Goal: Information Seeking & Learning: Learn about a topic

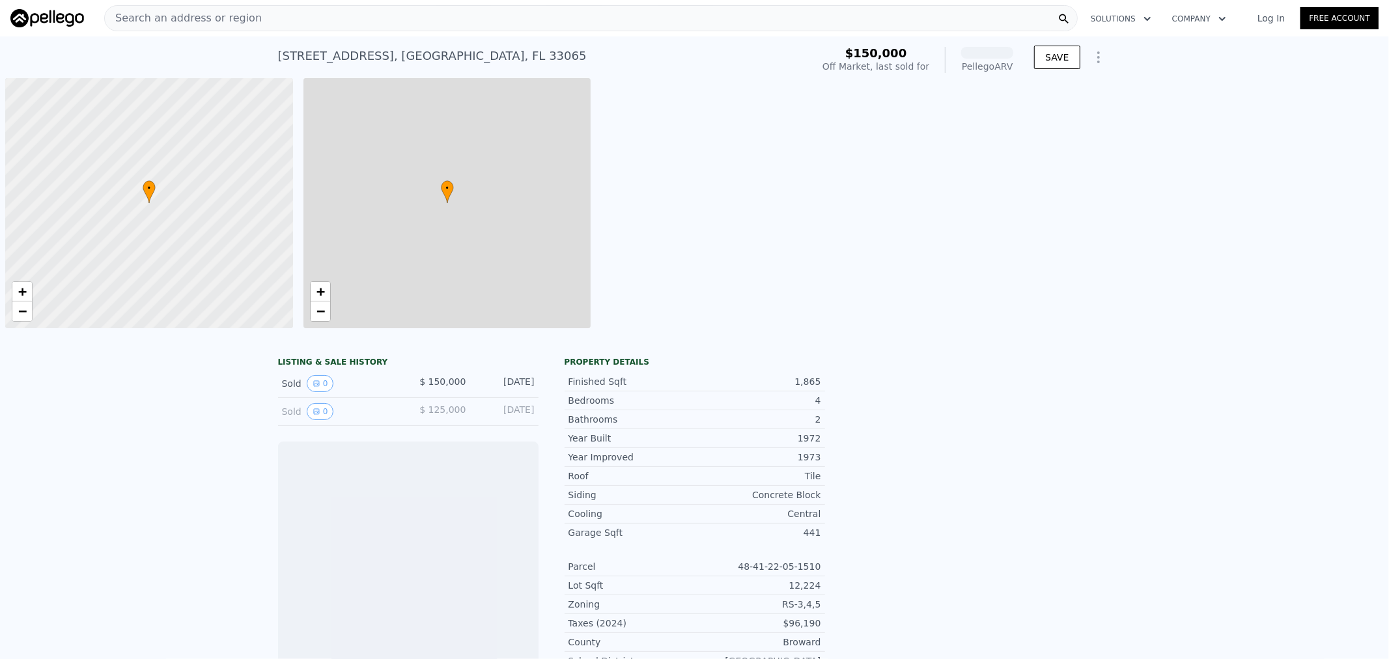
scroll to position [0, 5]
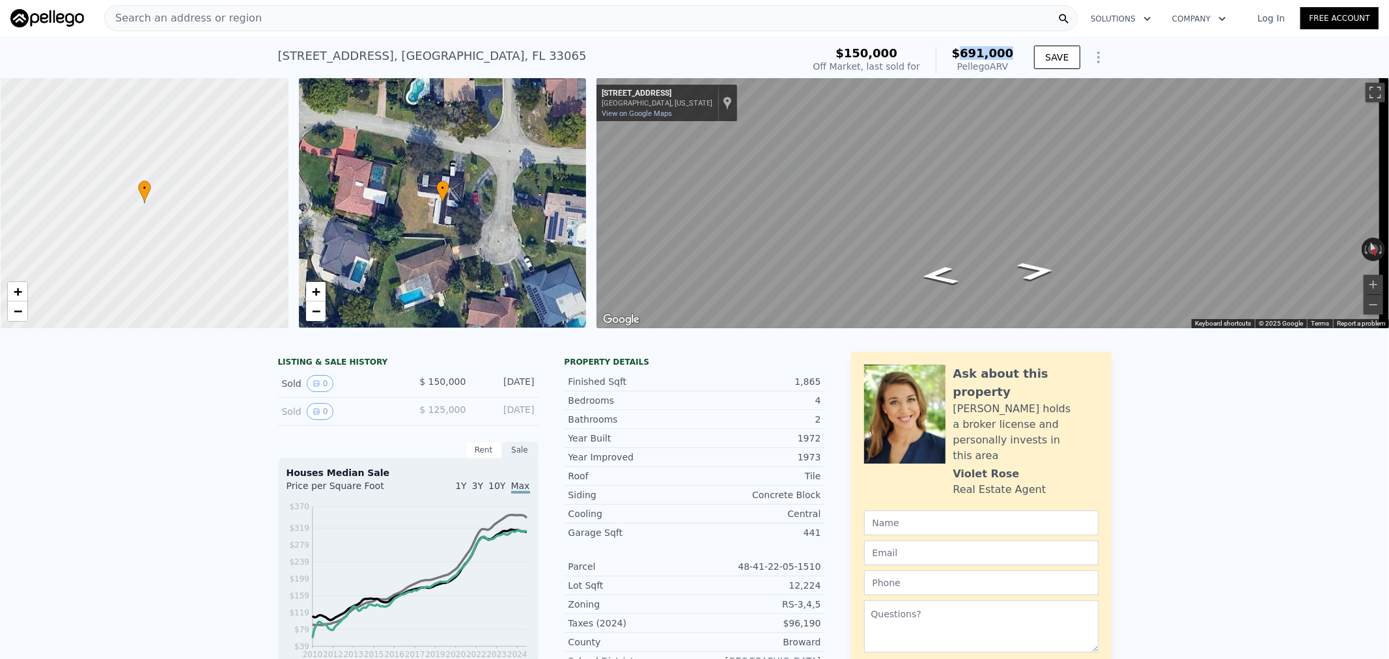
drag, startPoint x: 967, startPoint y: 53, endPoint x: 1008, endPoint y: 53, distance: 41.0
click at [1008, 53] on span "$691,000" at bounding box center [983, 53] width 62 height 14
drag, startPoint x: 164, startPoint y: 217, endPoint x: 137, endPoint y: 191, distance: 37.3
click at [137, 191] on div at bounding box center [144, 203] width 345 height 300
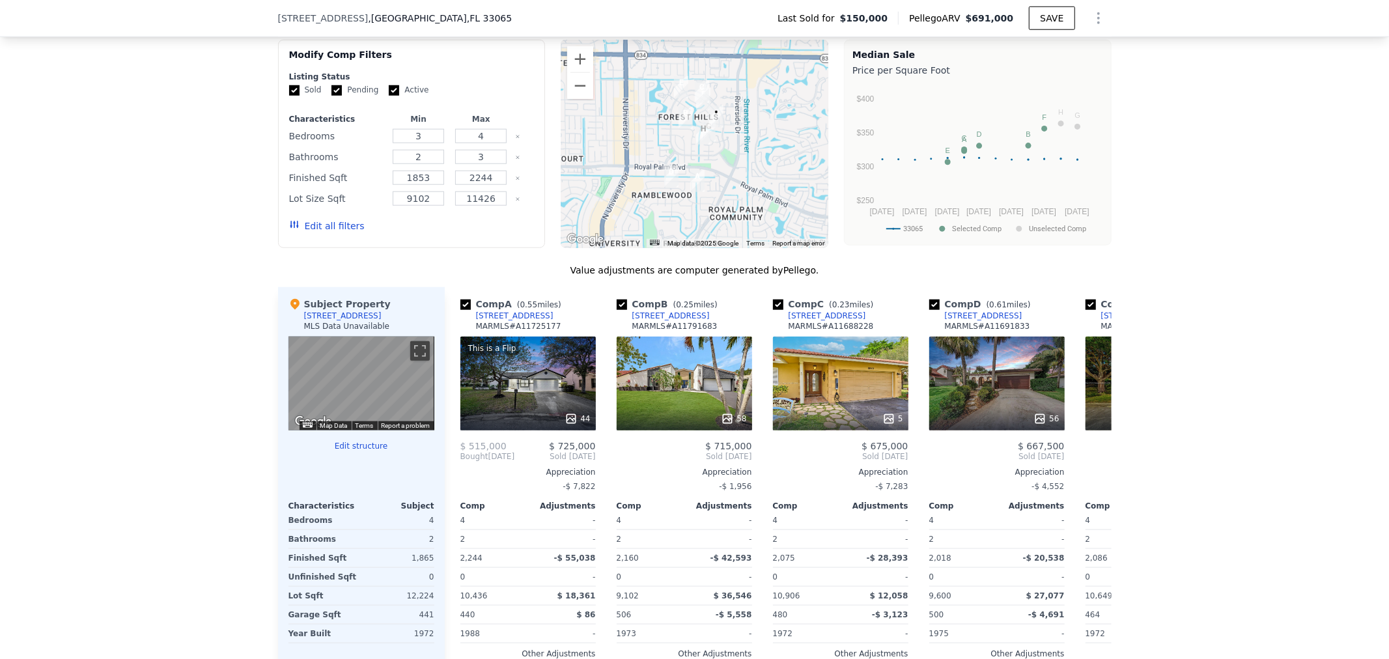
scroll to position [1008, 0]
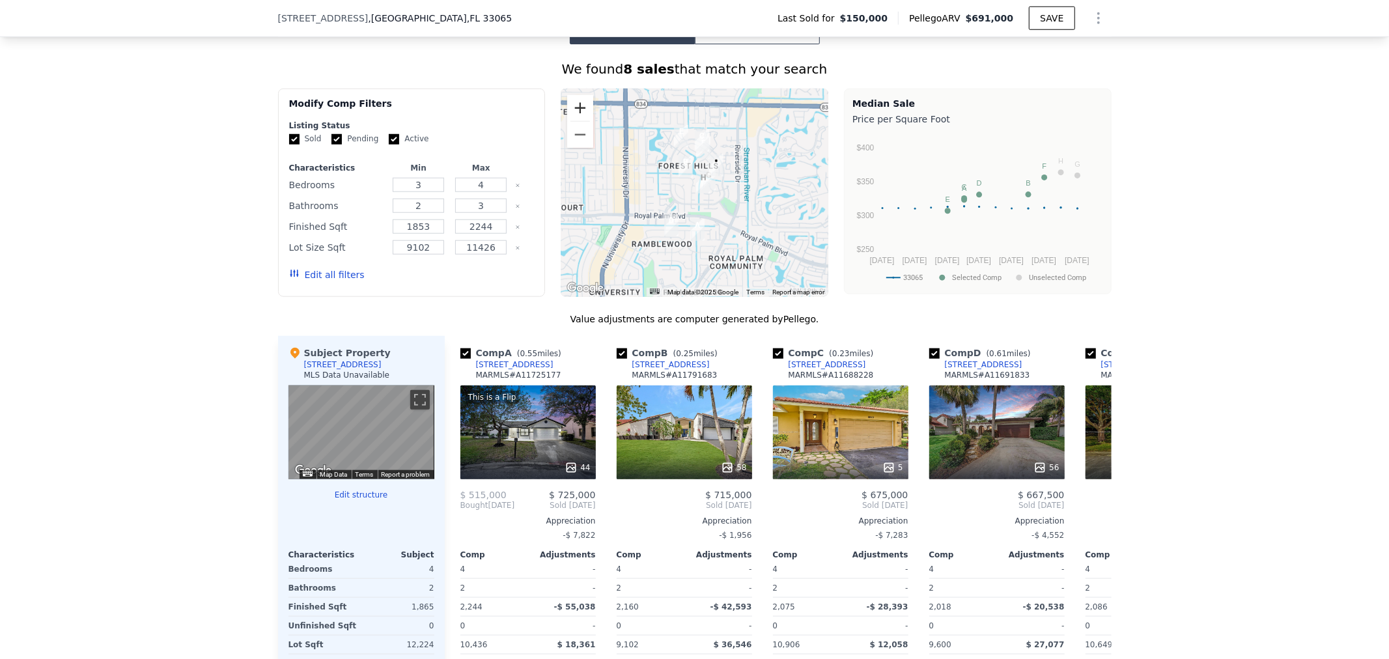
click at [576, 112] on button "Zoom in" at bounding box center [580, 108] width 26 height 26
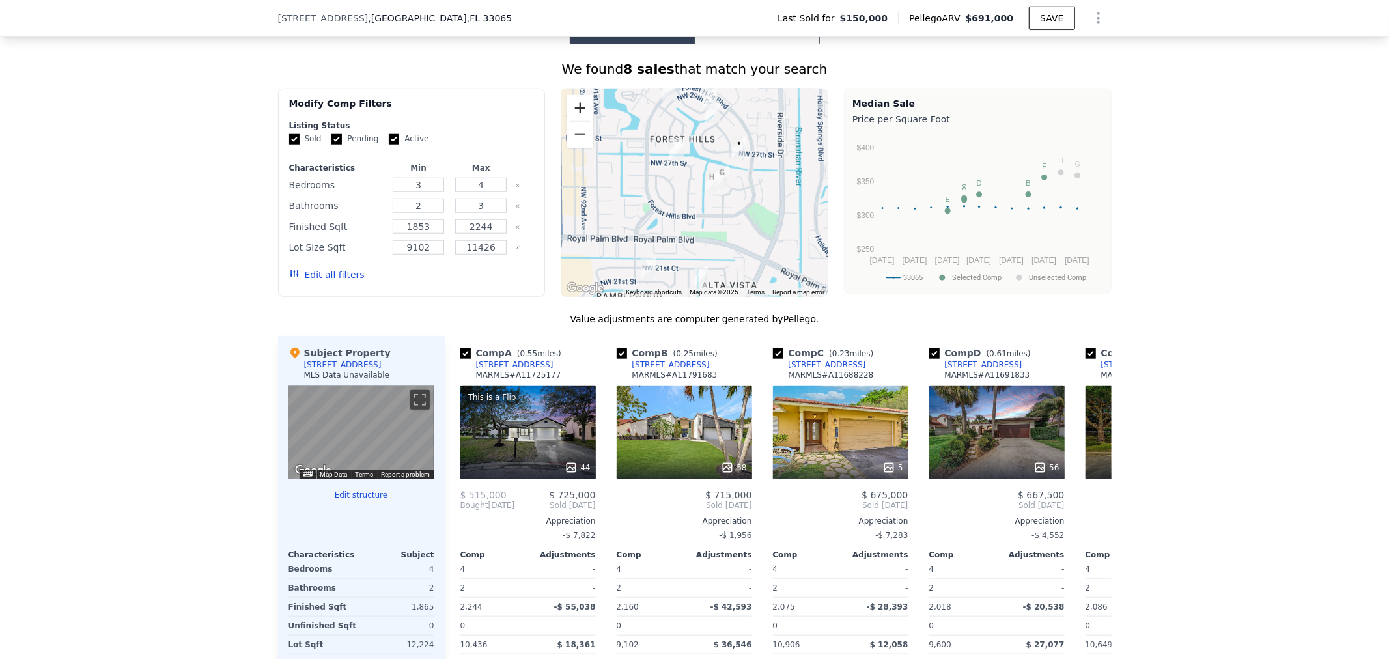
click at [576, 112] on button "Zoom in" at bounding box center [580, 108] width 26 height 26
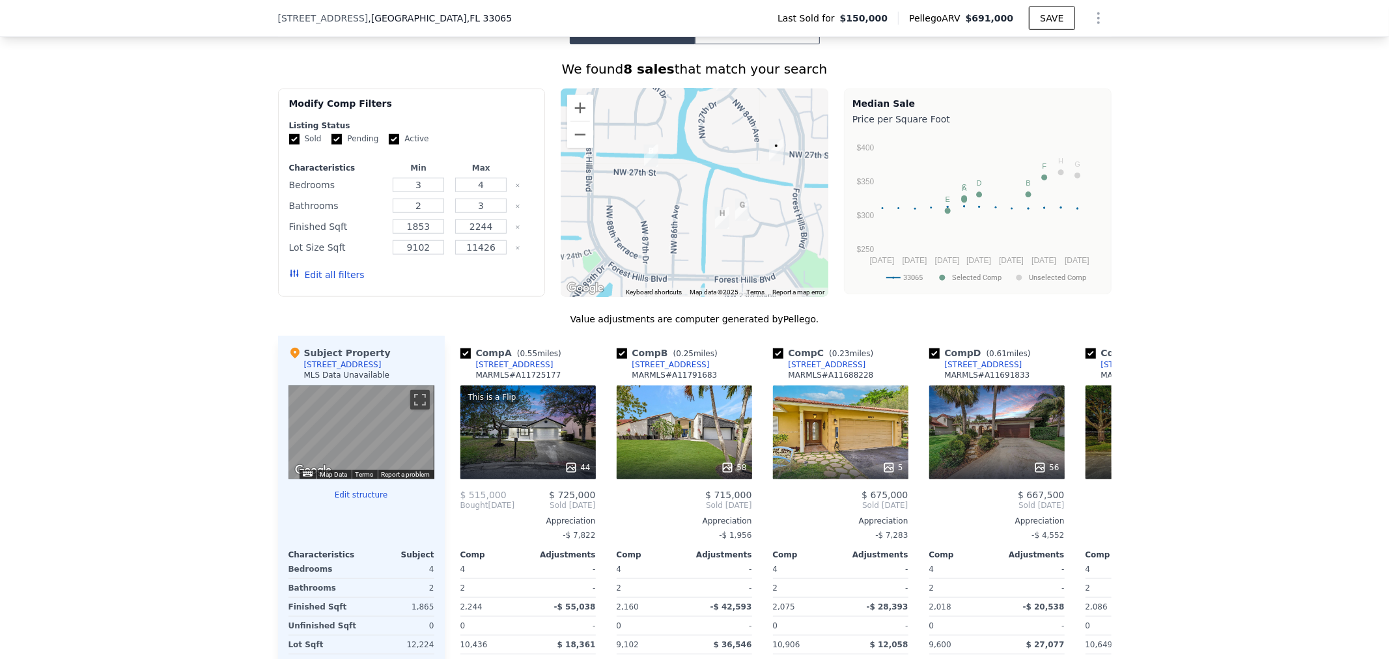
drag, startPoint x: 752, startPoint y: 163, endPoint x: 750, endPoint y: 171, distance: 7.4
click at [750, 171] on div at bounding box center [695, 193] width 268 height 208
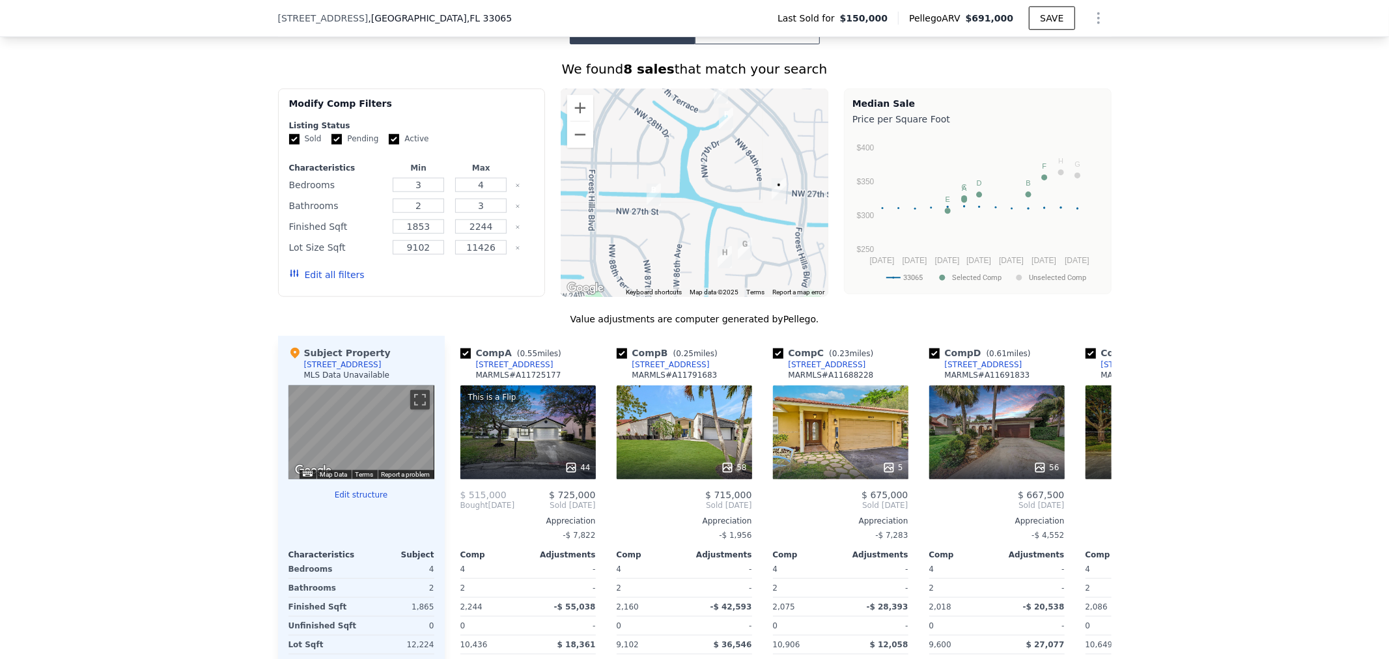
drag, startPoint x: 657, startPoint y: 187, endPoint x: 658, endPoint y: 239, distance: 52.1
click at [658, 239] on div at bounding box center [695, 193] width 268 height 208
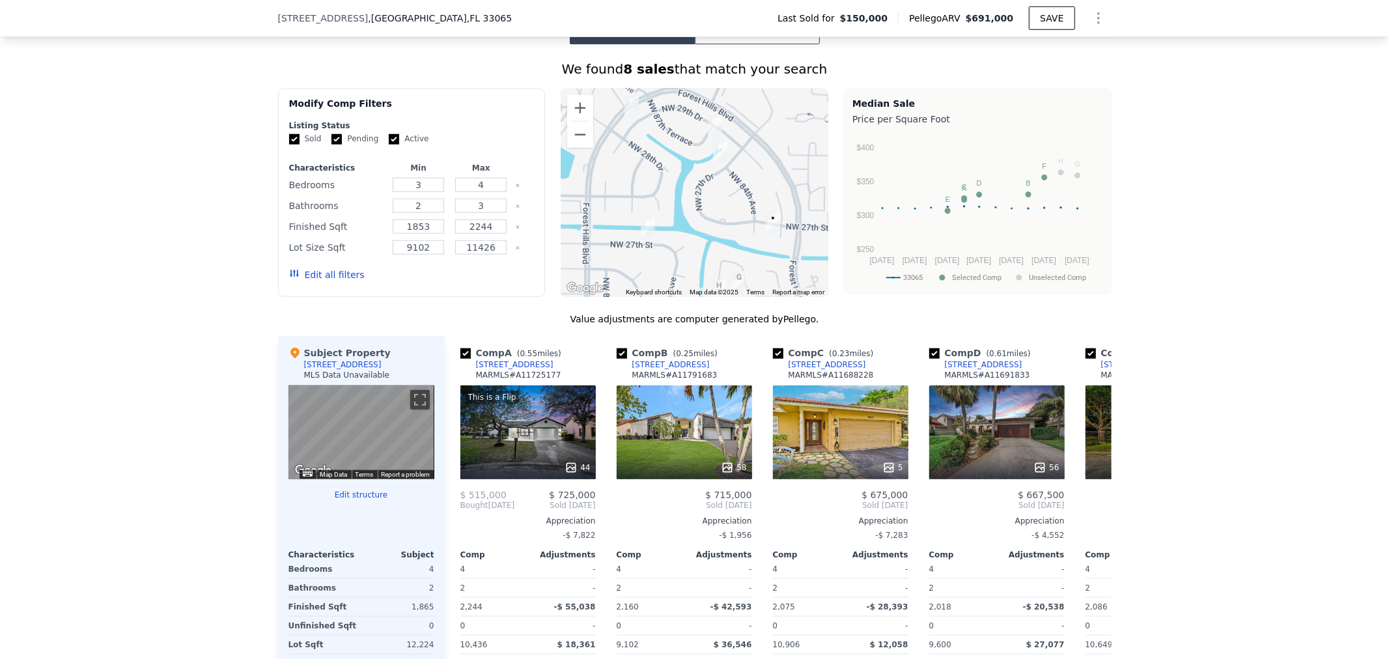
drag, startPoint x: 727, startPoint y: 145, endPoint x: 721, endPoint y: 179, distance: 35.0
click at [721, 179] on div at bounding box center [695, 193] width 268 height 208
drag, startPoint x: 705, startPoint y: 205, endPoint x: 703, endPoint y: 185, distance: 19.6
click at [704, 185] on div at bounding box center [695, 193] width 268 height 208
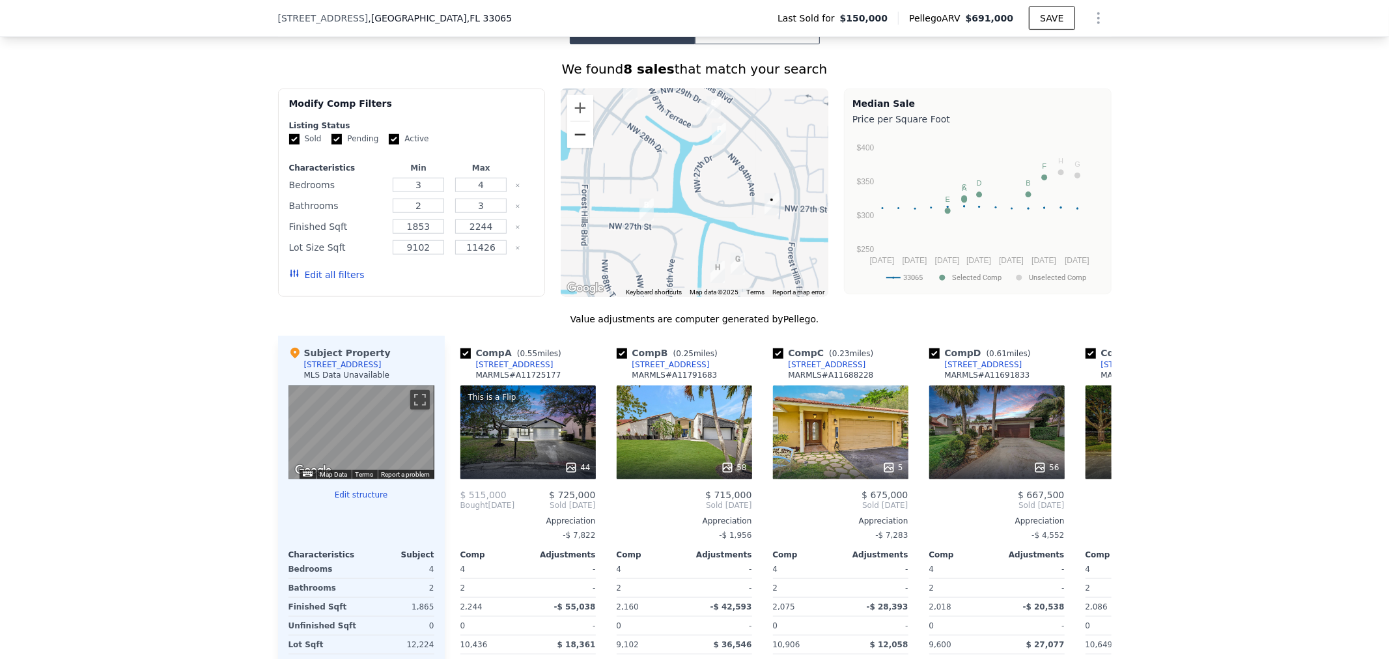
click at [572, 145] on button "Zoom out" at bounding box center [580, 135] width 26 height 26
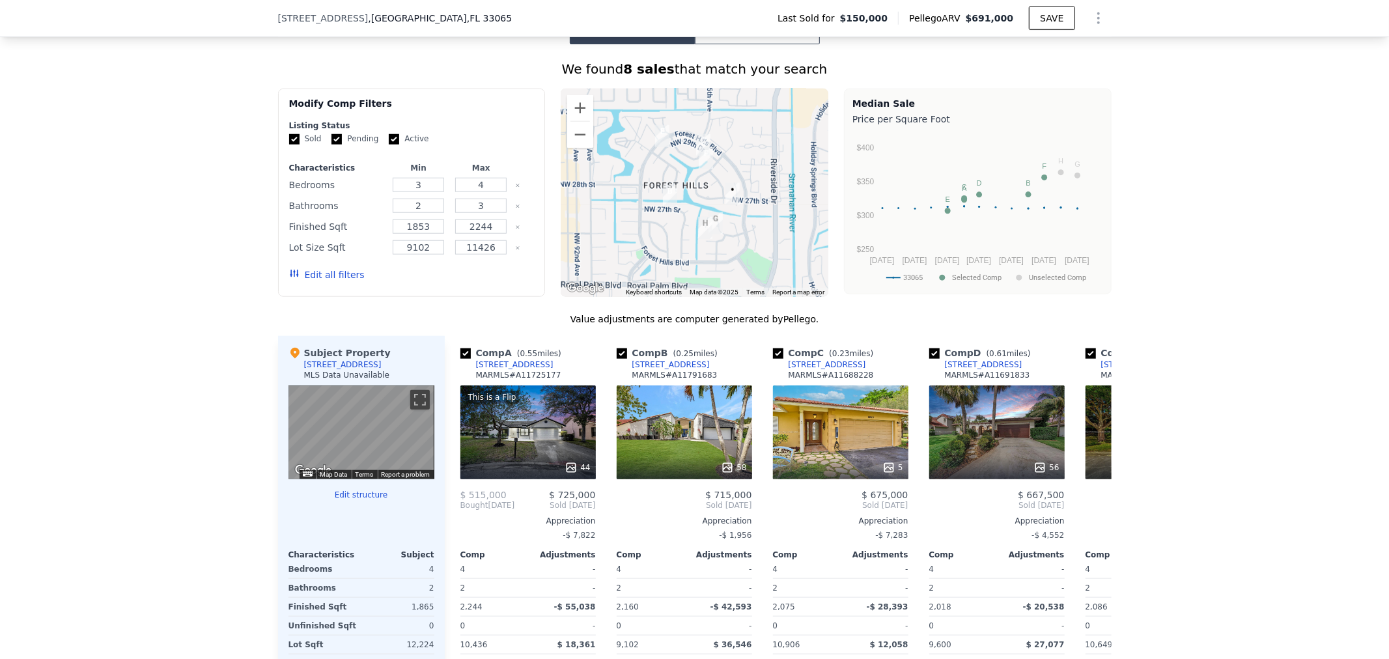
click at [1189, 216] on div "We found 8 sales that match your search Filters Map Prices Modify Comp Filters …" at bounding box center [694, 411] width 1389 height 734
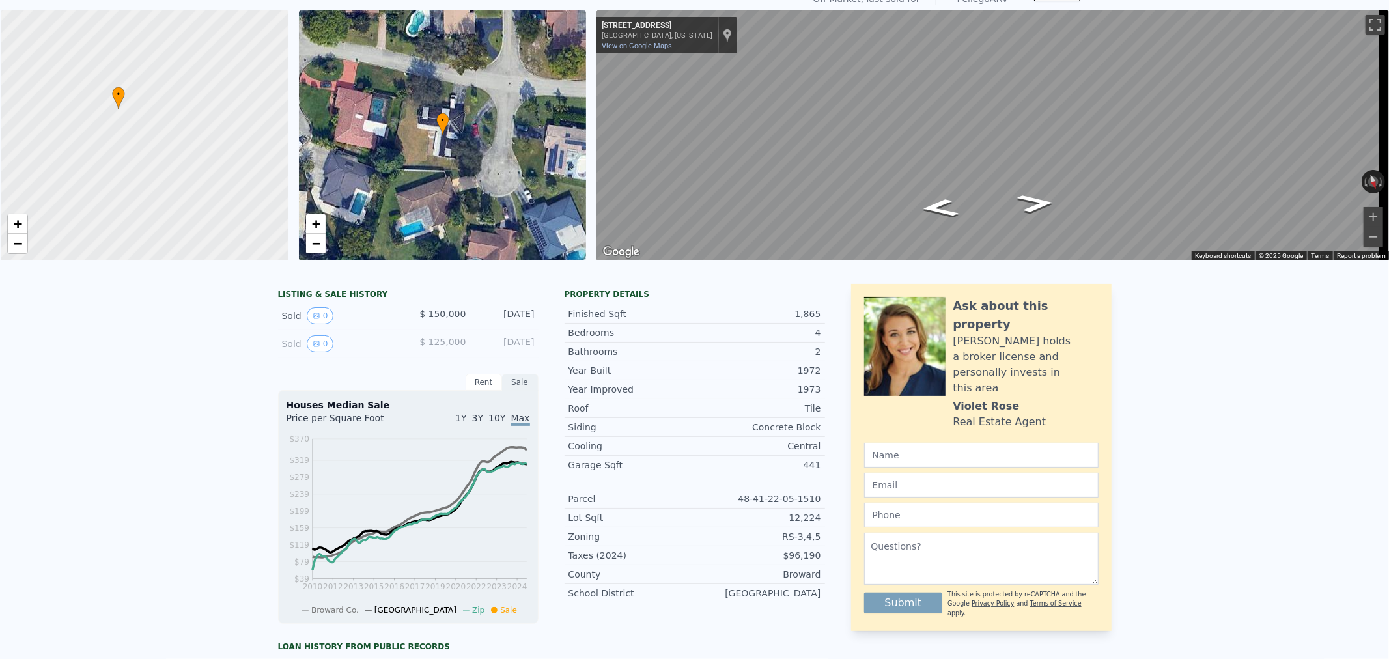
scroll to position [0, 0]
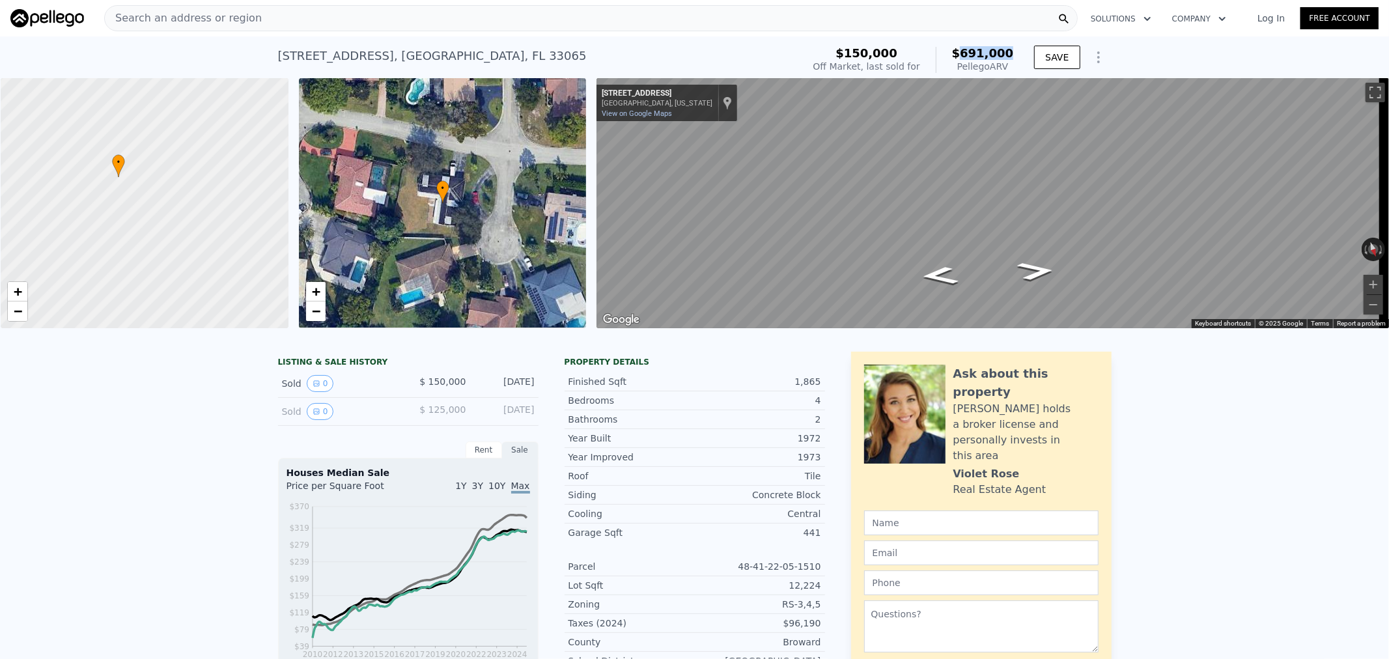
drag, startPoint x: 968, startPoint y: 51, endPoint x: 1012, endPoint y: 52, distance: 43.7
click at [1012, 52] on div "$150,000 Off Market, last sold for $691,000 Pellego ARV" at bounding box center [913, 60] width 211 height 36
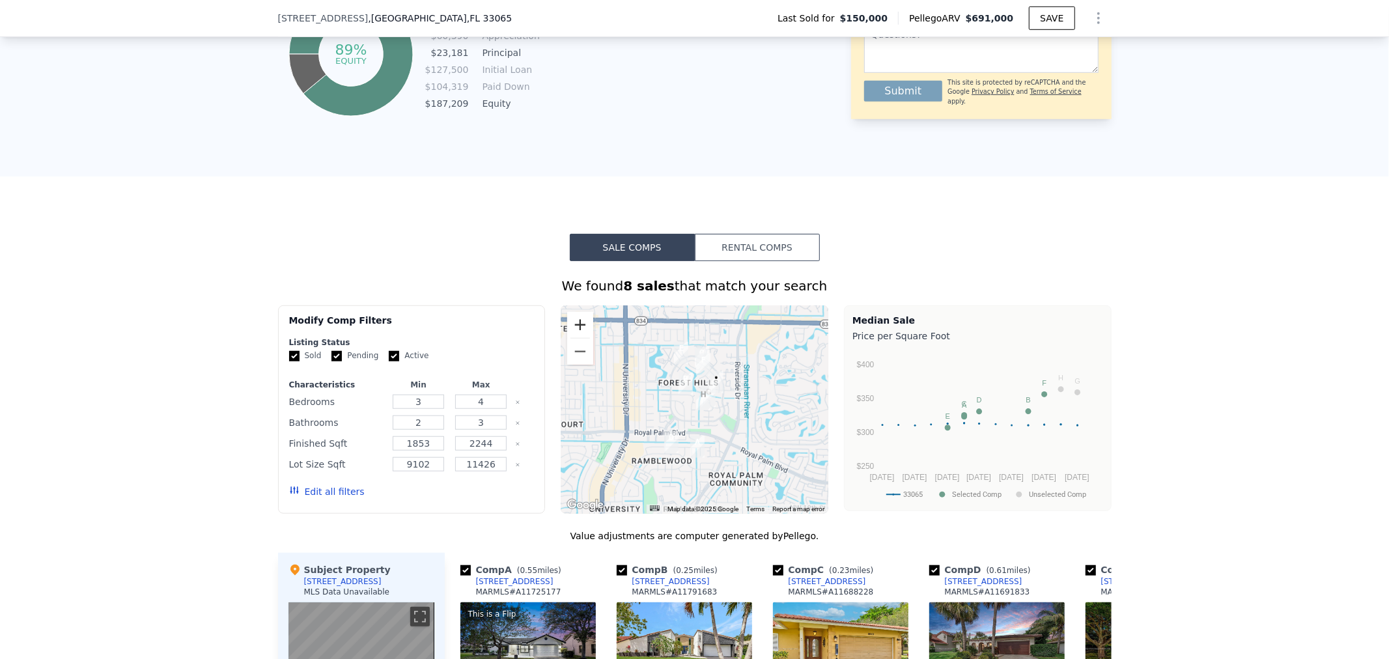
click at [582, 338] on button "Zoom in" at bounding box center [580, 325] width 26 height 26
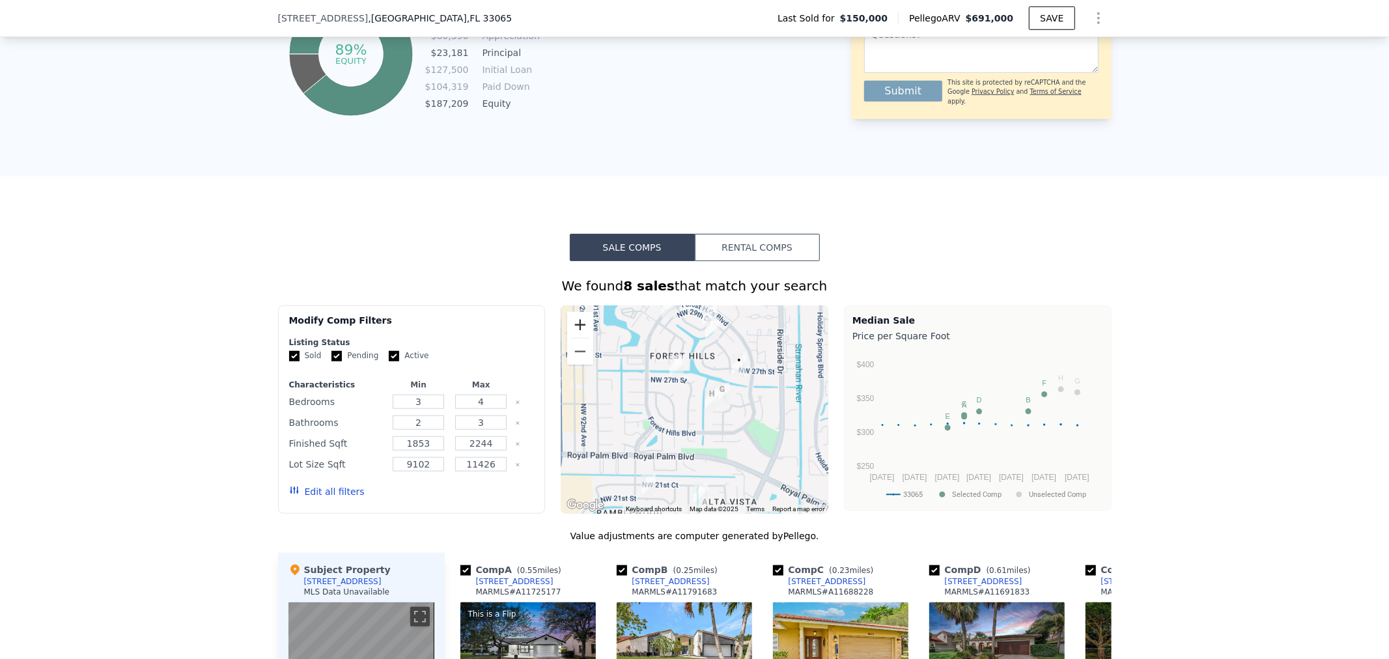
click at [582, 338] on button "Zoom in" at bounding box center [580, 325] width 26 height 26
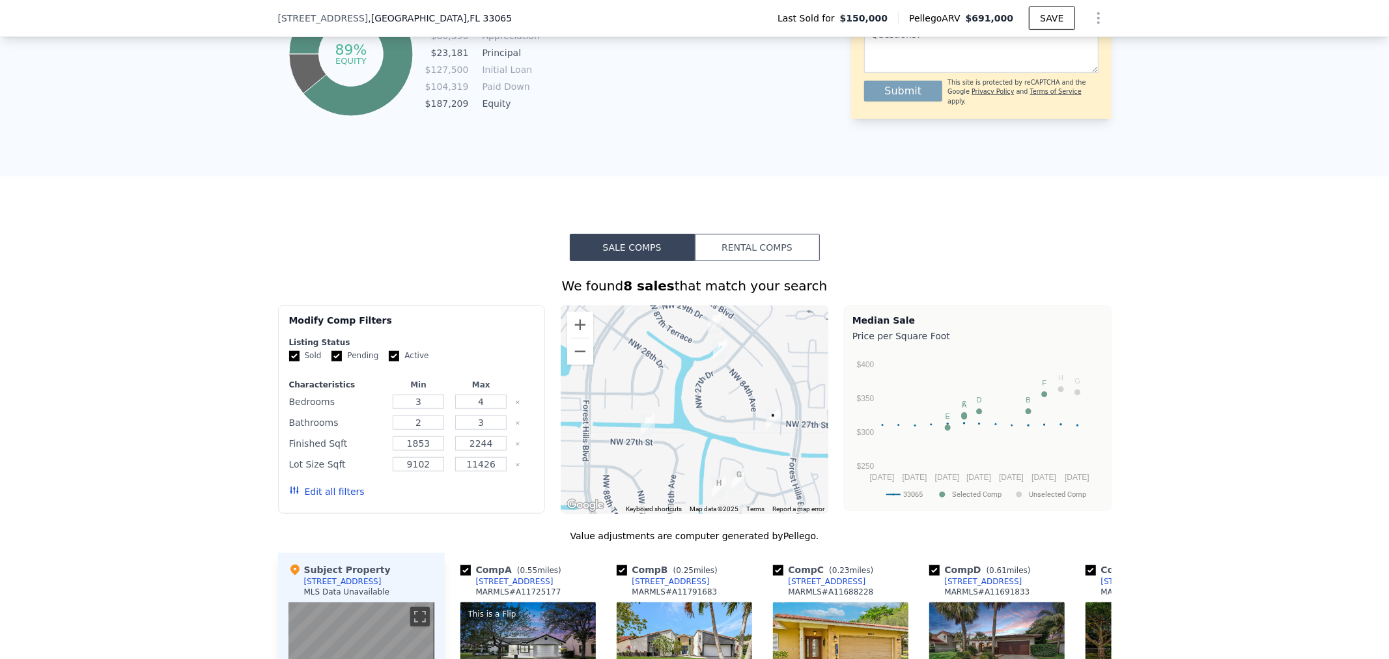
drag, startPoint x: 752, startPoint y: 367, endPoint x: 741, endPoint y: 461, distance: 93.9
click at [741, 461] on div at bounding box center [695, 409] width 268 height 208
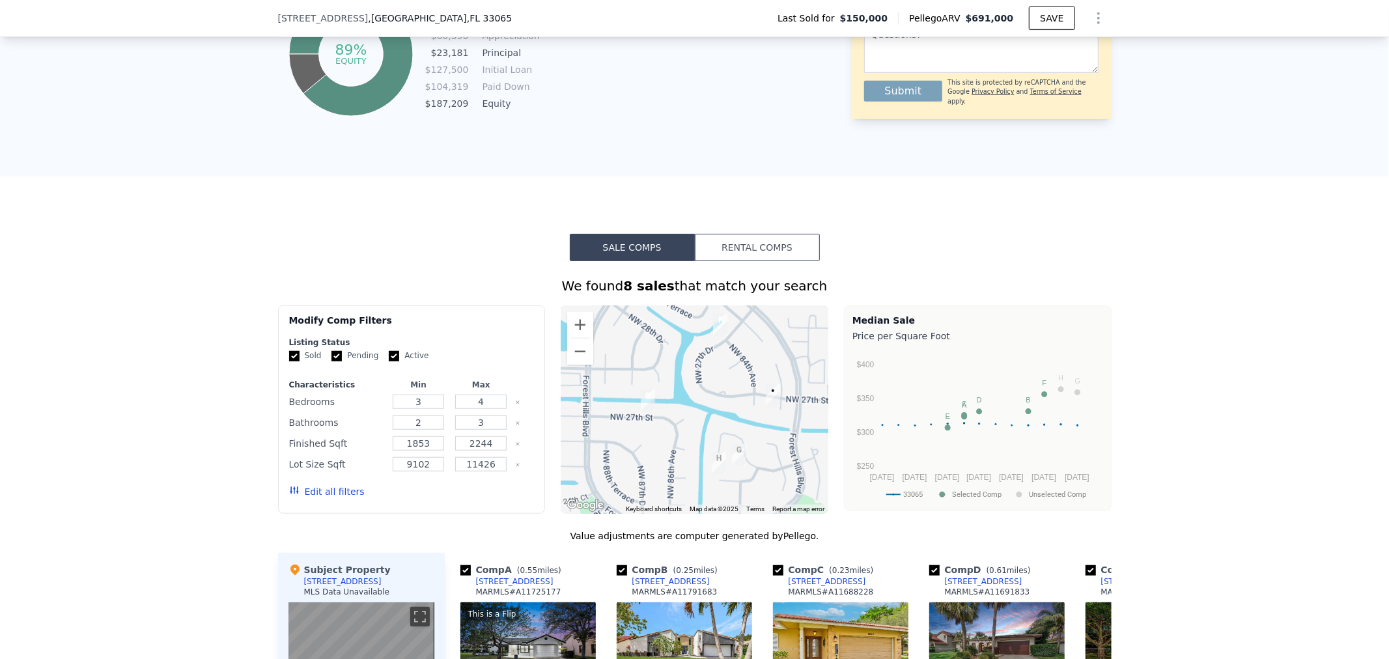
drag, startPoint x: 774, startPoint y: 445, endPoint x: 774, endPoint y: 419, distance: 26.1
click at [774, 419] on div at bounding box center [695, 409] width 268 height 208
click at [576, 335] on button "Zoom in" at bounding box center [580, 325] width 26 height 26
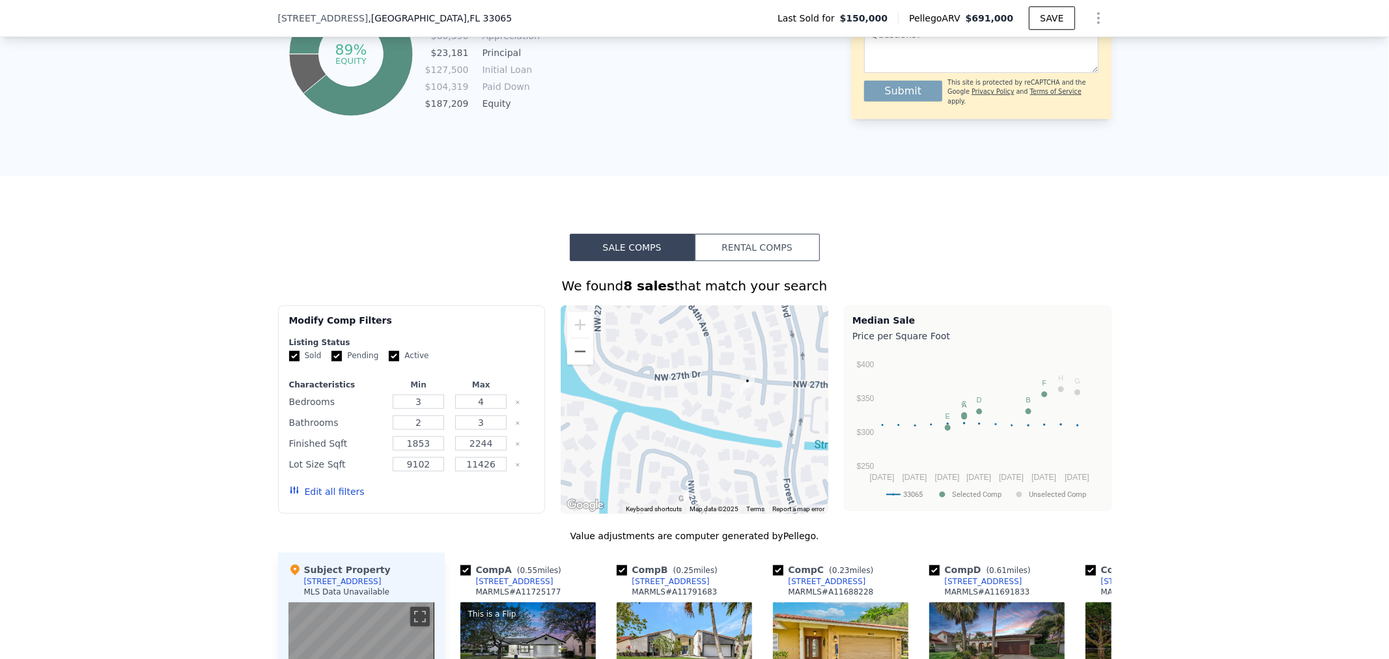
drag, startPoint x: 774, startPoint y: 433, endPoint x: 669, endPoint y: 427, distance: 105.0
click at [669, 427] on div at bounding box center [695, 409] width 268 height 208
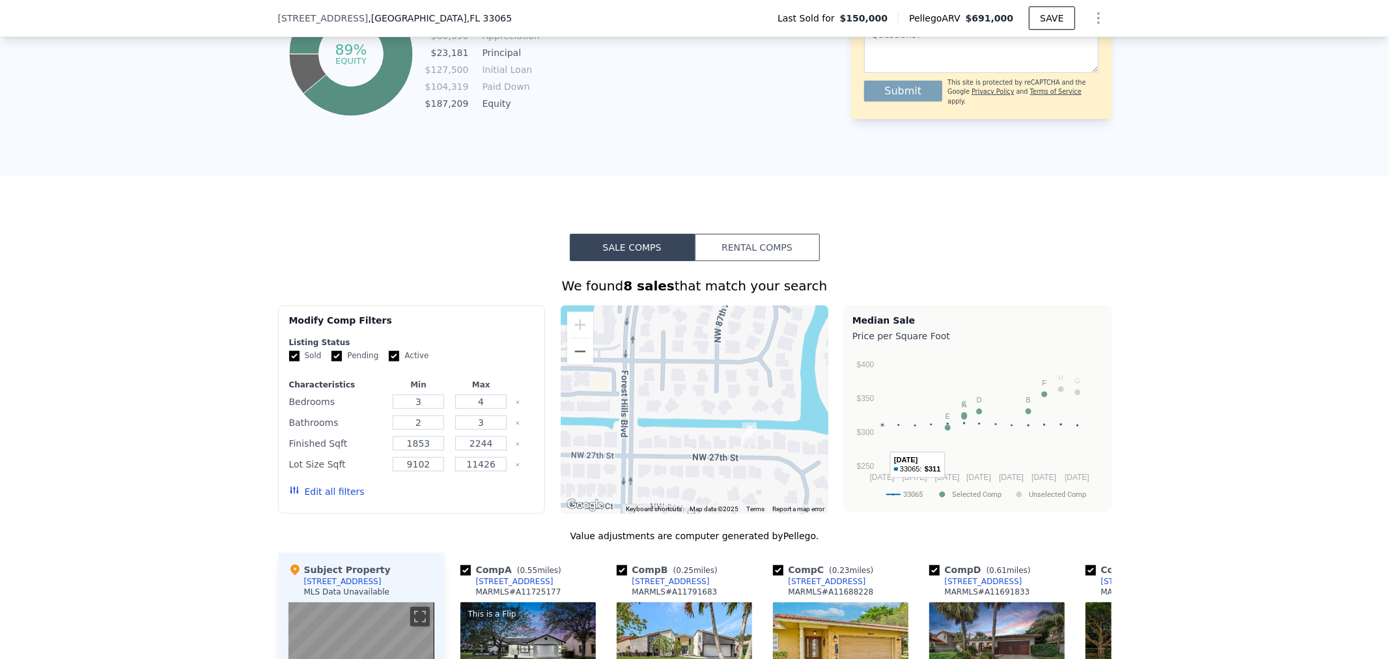
drag, startPoint x: 629, startPoint y: 418, endPoint x: 883, endPoint y: 457, distance: 256.3
click at [883, 457] on div "Modify Comp Filters Listing Status Sold Pending Active Characteristics Min Max …" at bounding box center [695, 409] width 834 height 208
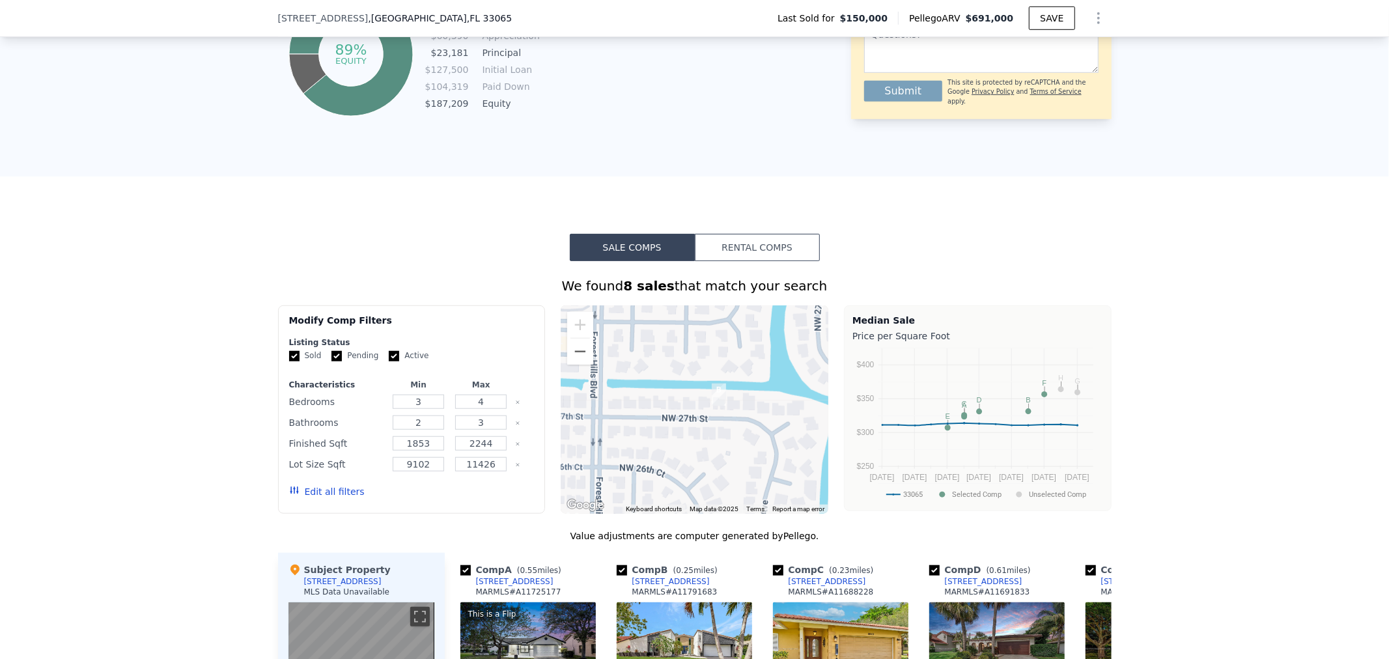
drag, startPoint x: 743, startPoint y: 438, endPoint x: 708, endPoint y: 393, distance: 57.1
click at [712, 395] on img "8713 NW 27th St" at bounding box center [719, 395] width 14 height 22
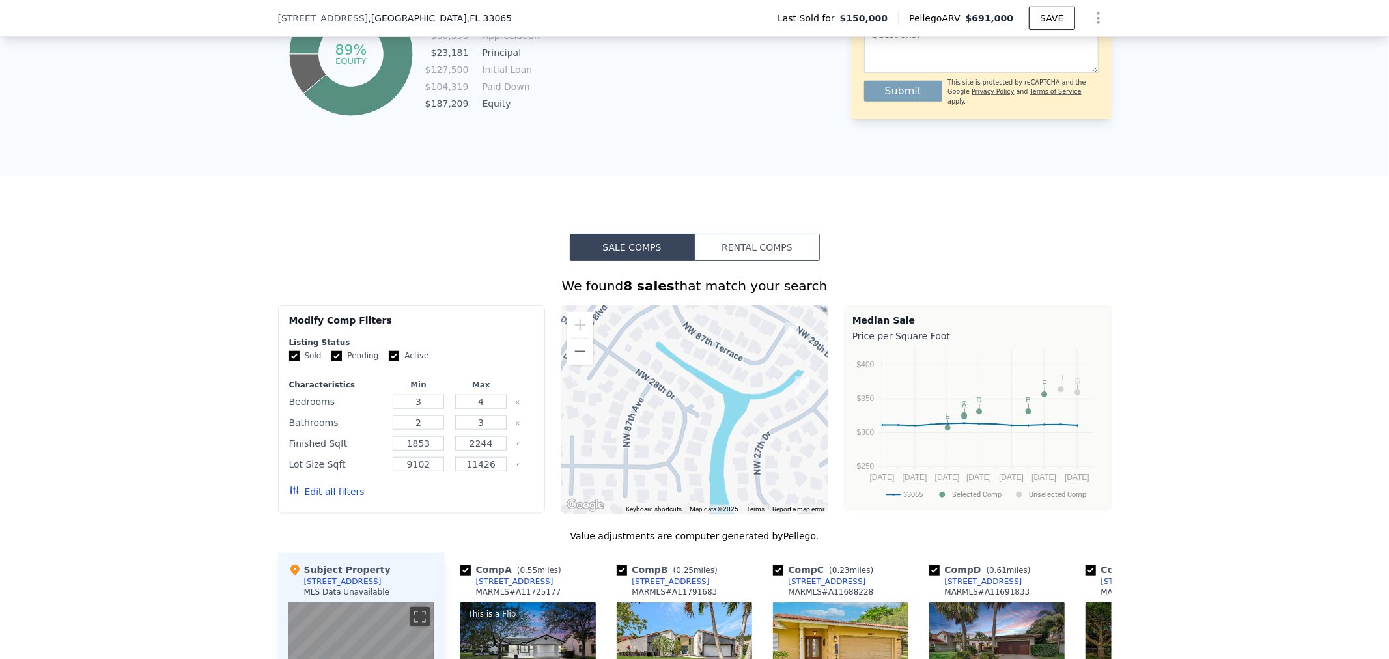
drag, startPoint x: 698, startPoint y: 367, endPoint x: 641, endPoint y: 517, distance: 161.0
click at [641, 514] on div "A B C D E F G H • Keyboard shortcuts Map Data Map data ©2025 Map data ©2025 50 …" at bounding box center [695, 409] width 268 height 208
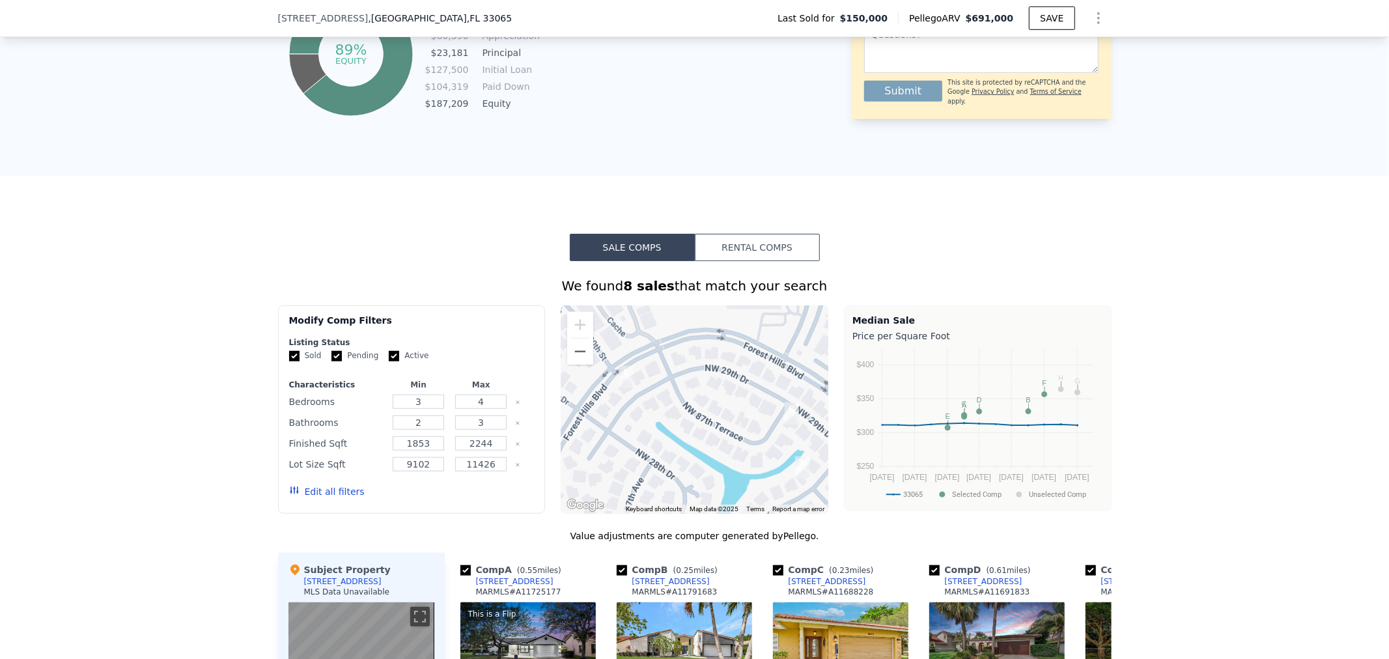
drag, startPoint x: 708, startPoint y: 369, endPoint x: 707, endPoint y: 451, distance: 82.1
click at [707, 451] on div at bounding box center [695, 409] width 268 height 208
click at [581, 360] on button "Zoom out" at bounding box center [580, 352] width 26 height 26
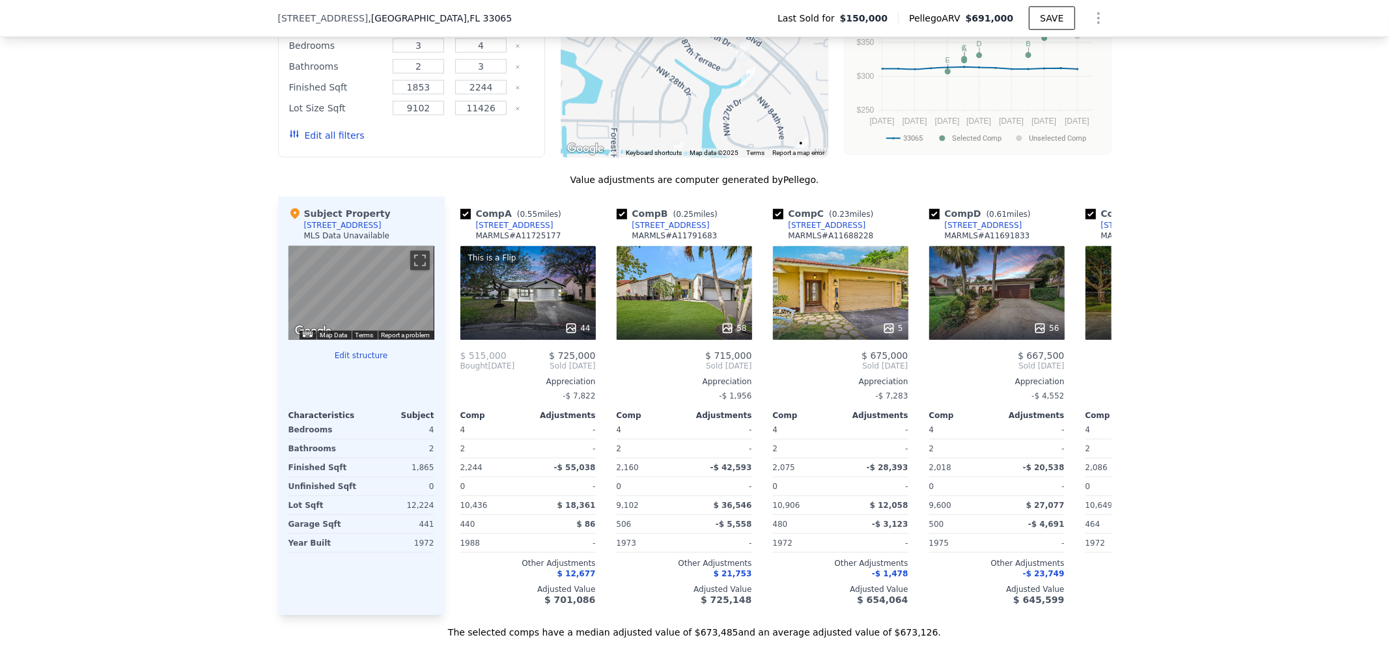
scroll to position [1154, 0]
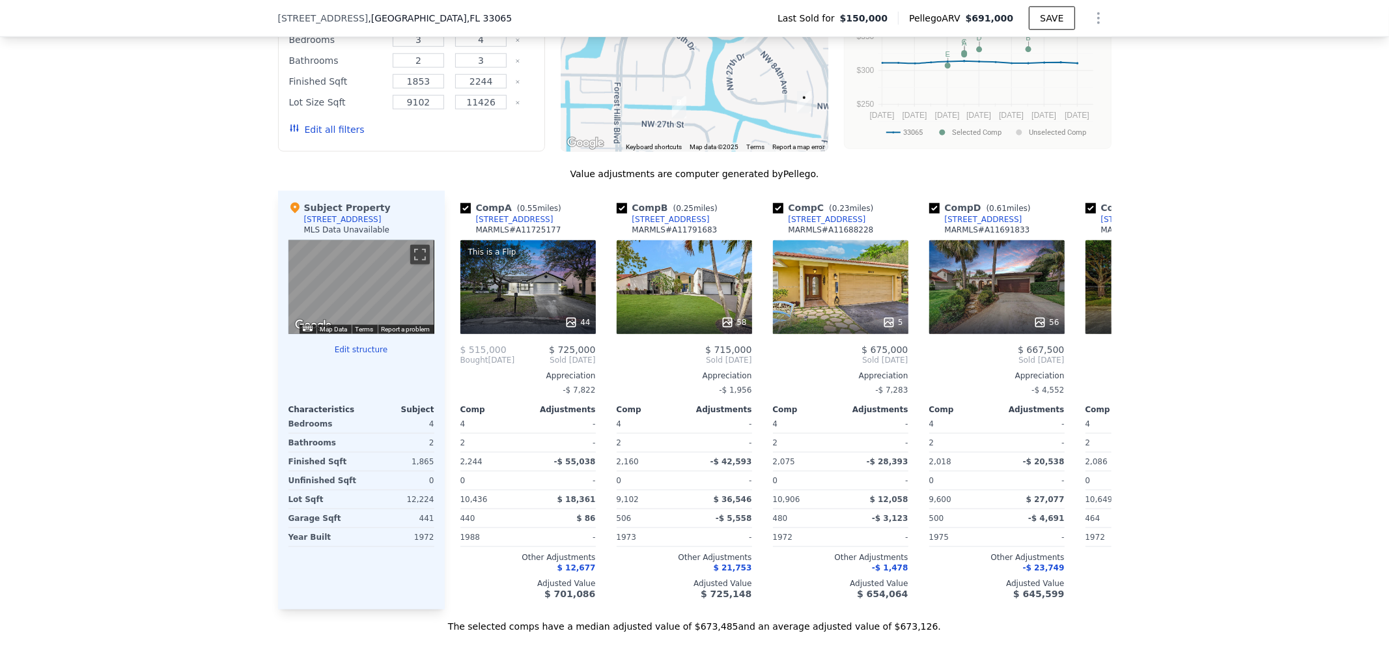
drag, startPoint x: 611, startPoint y: 101, endPoint x: 616, endPoint y: 61, distance: 40.0
click at [616, 61] on div at bounding box center [695, 47] width 268 height 208
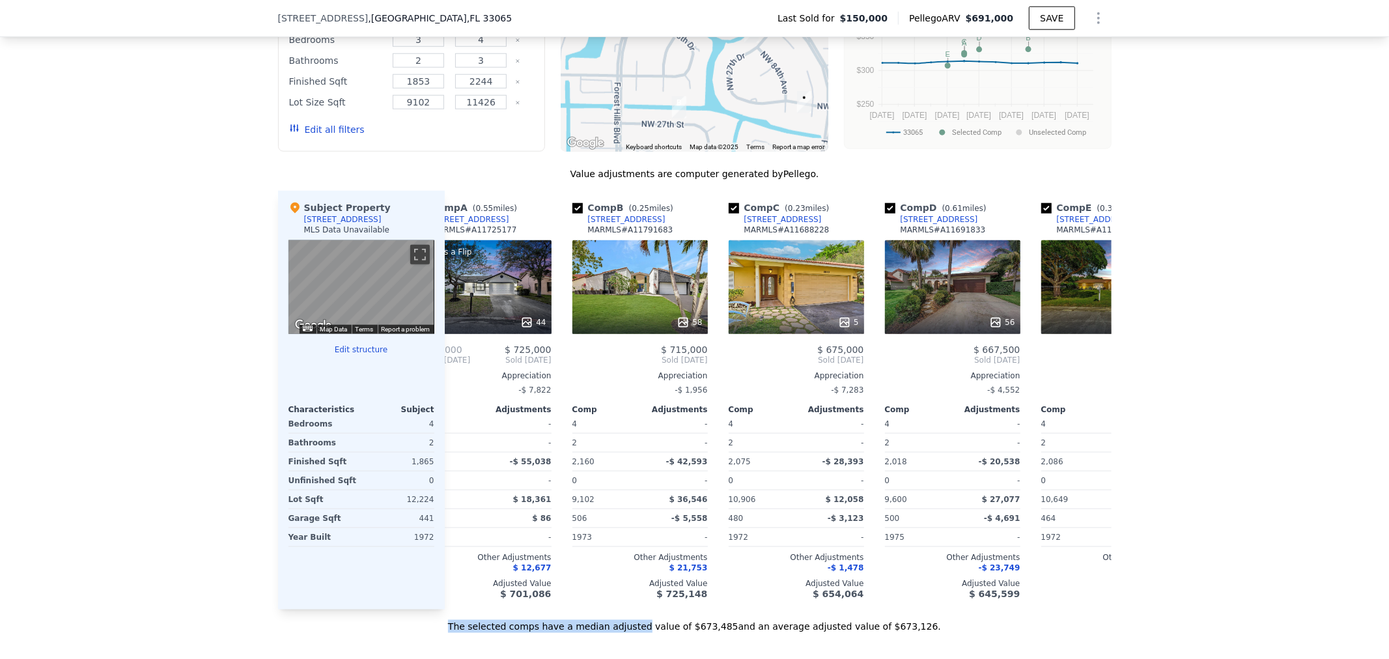
scroll to position [0, 0]
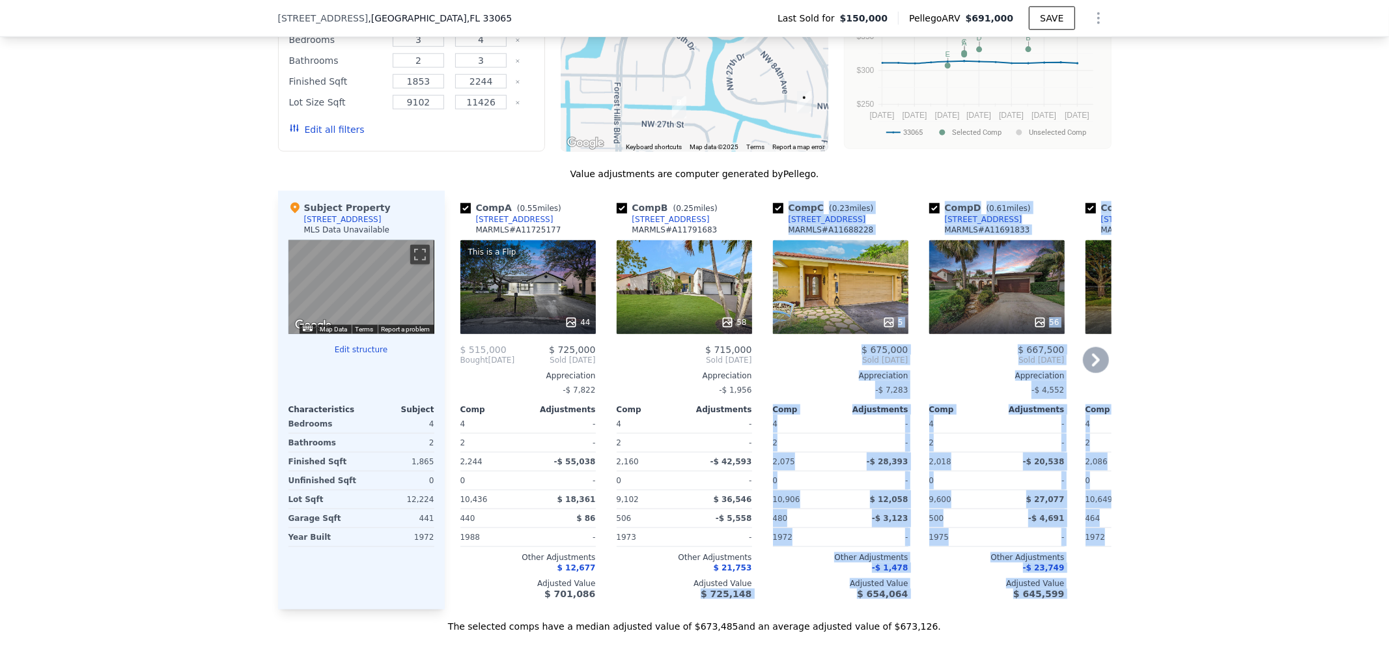
drag, startPoint x: 819, startPoint y: 632, endPoint x: 630, endPoint y: 628, distance: 188.9
click at [630, 610] on div "Comp A ( 0.55 miles) [STREET_ADDRESS] MARMLS # A11725177 This is a Flip 44 $ 51…" at bounding box center [778, 400] width 667 height 419
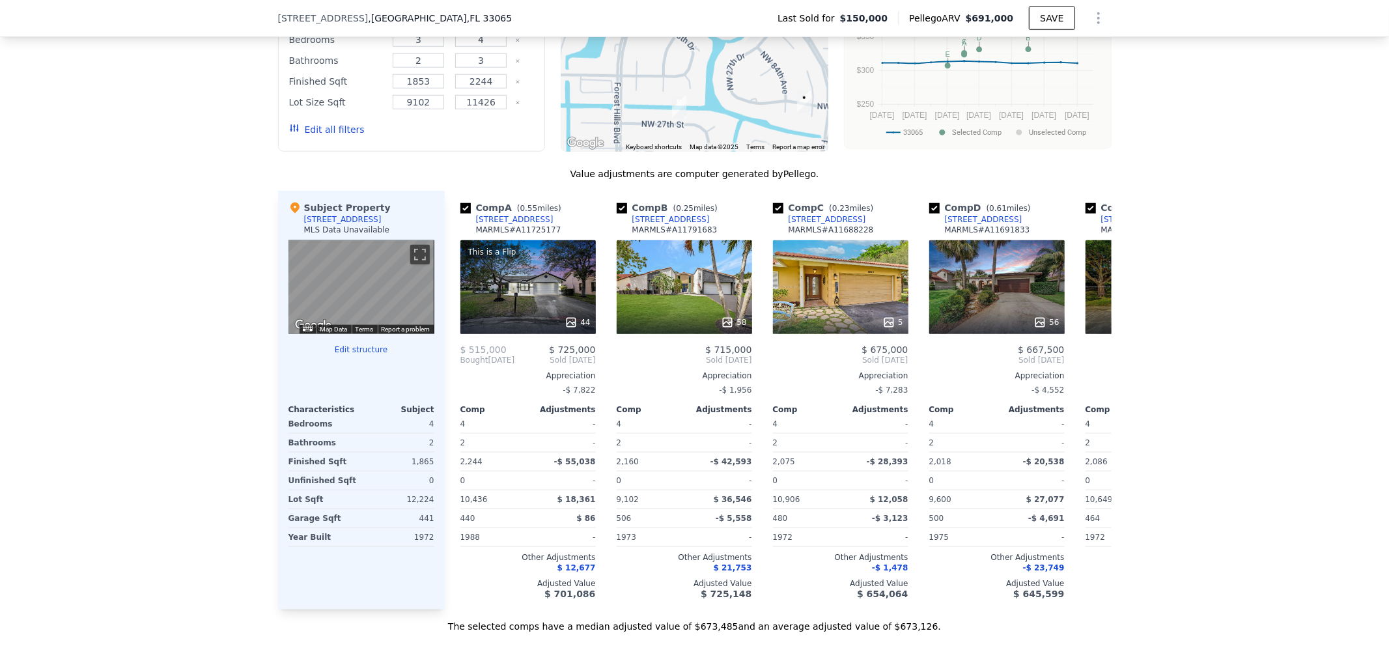
click at [1277, 472] on div "We found 8 sales that match your search Filters Map Prices Modify Comp Filters …" at bounding box center [694, 266] width 1389 height 734
drag, startPoint x: 675, startPoint y: 105, endPoint x: 654, endPoint y: 100, distance: 21.3
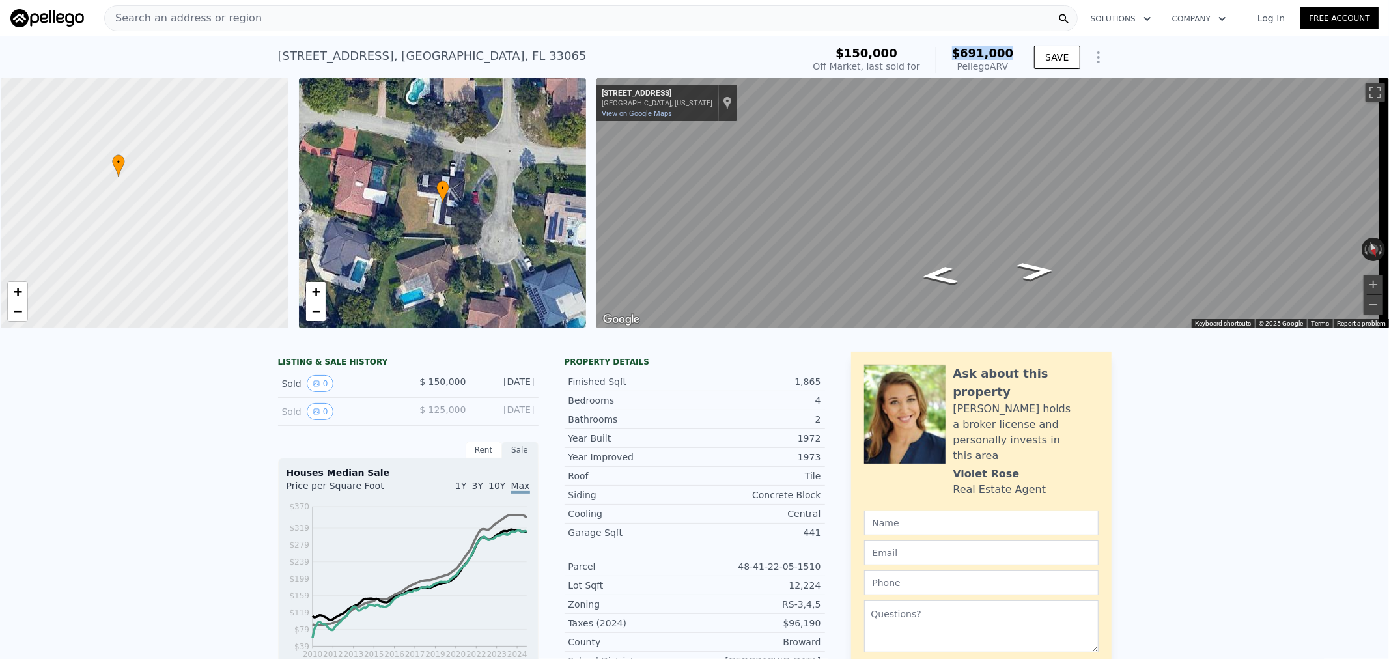
drag, startPoint x: 959, startPoint y: 56, endPoint x: 1013, endPoint y: 44, distance: 55.3
click at [1013, 44] on div "$150,000 Off Market, last sold for $691,000 Pellego ARV" at bounding box center [913, 60] width 211 height 36
click at [776, 43] on div "[STREET_ADDRESS] Sold [DATE] for $150k (~ARV $691k )" at bounding box center [538, 60] width 520 height 36
drag, startPoint x: 960, startPoint y: 65, endPoint x: 1016, endPoint y: 68, distance: 56.1
click at [1016, 68] on div "$150,000 Off Market, last sold for $691,000 Pellego ARV" at bounding box center [913, 60] width 211 height 36
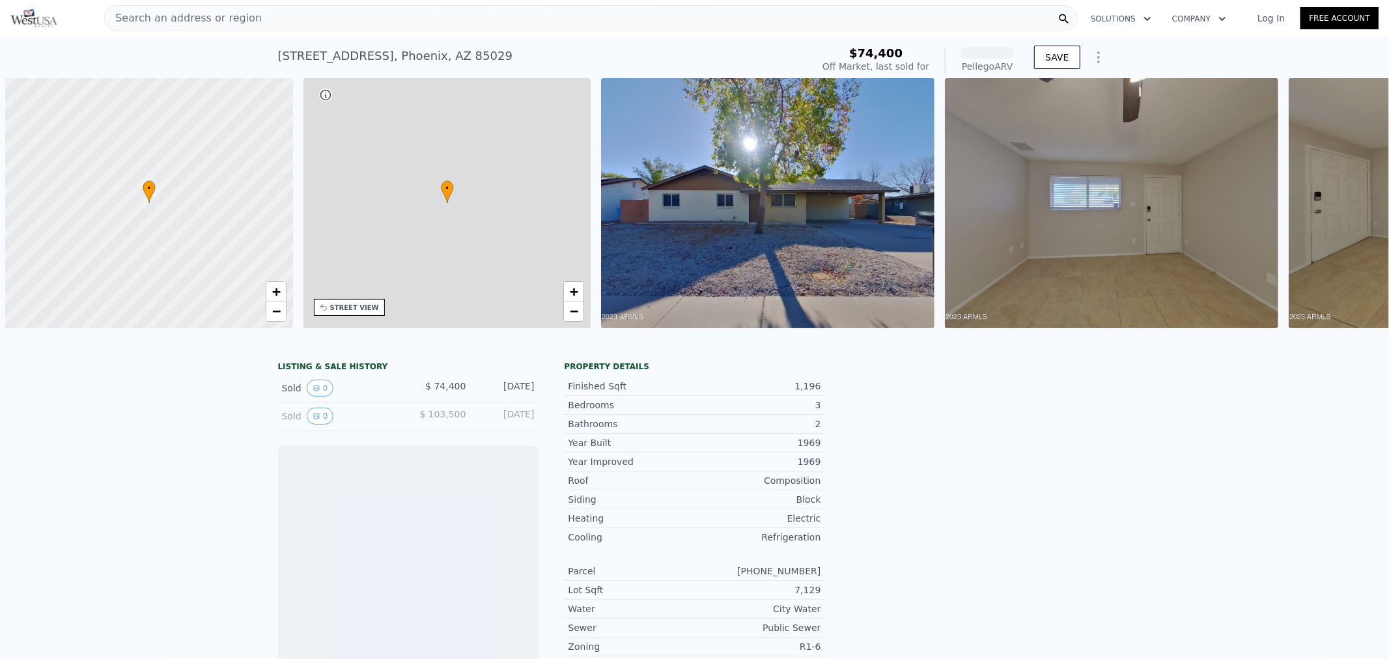
scroll to position [0, 5]
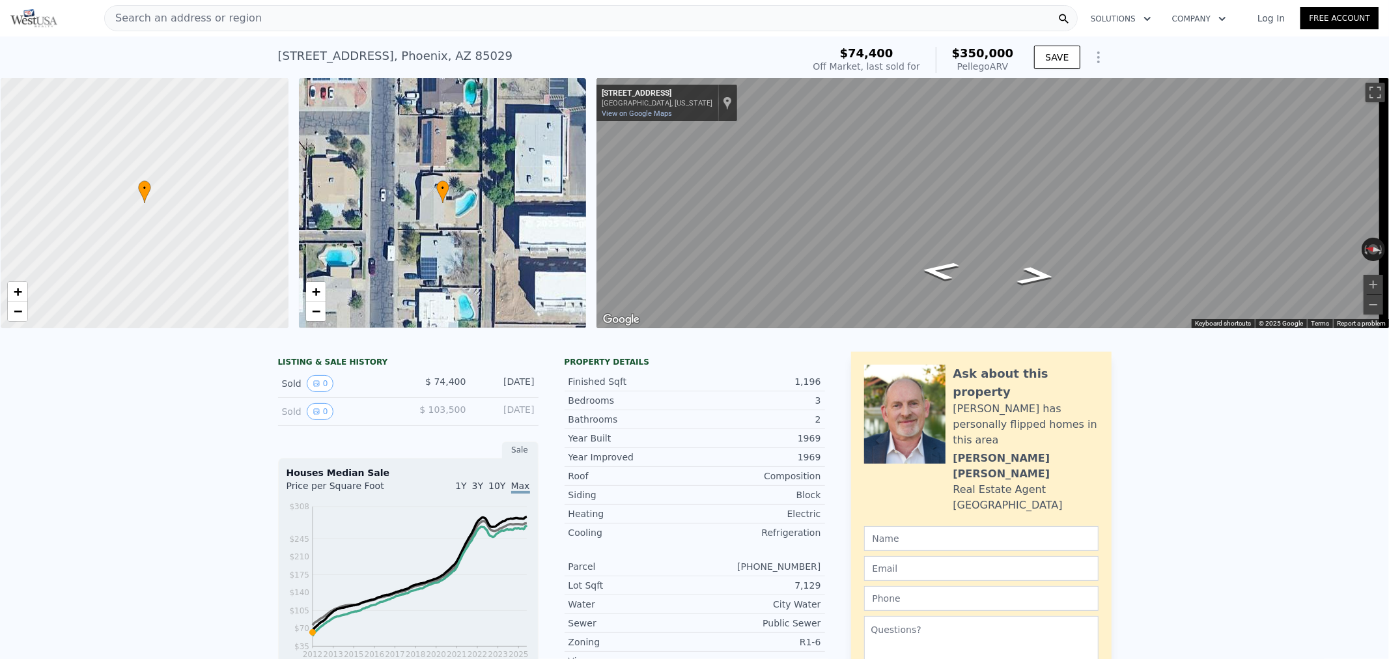
drag, startPoint x: 960, startPoint y: 55, endPoint x: 1014, endPoint y: 61, distance: 54.4
click at [1014, 61] on div "$74,400 Off Market, last sold for $350,000 Pellego ARV" at bounding box center [913, 60] width 211 height 36
